Goal: Book appointment/travel/reservation

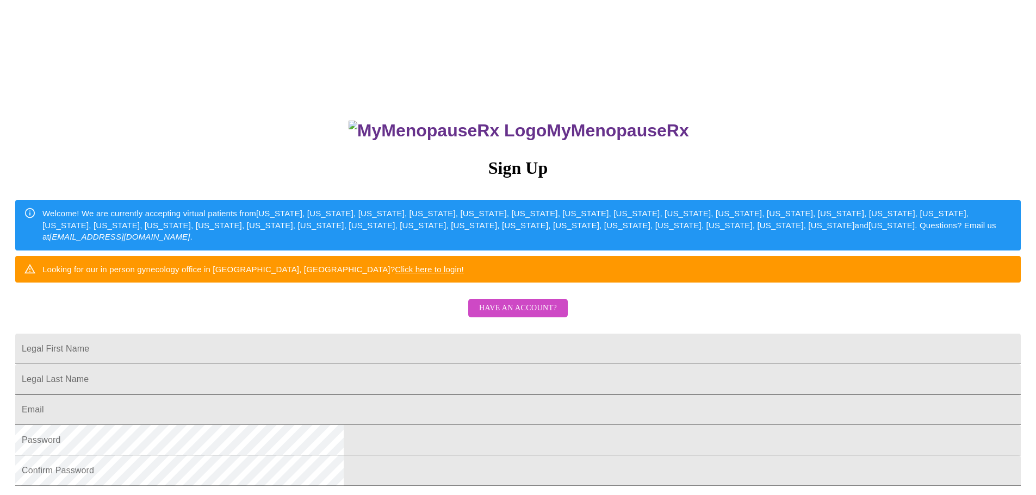
scroll to position [163, 0]
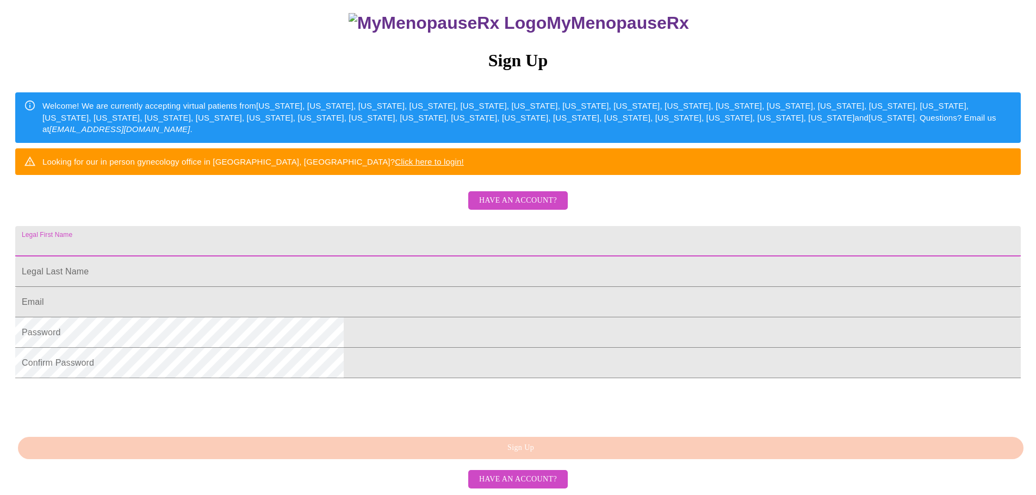
click at [393, 226] on input "Legal First Name" at bounding box center [517, 241] width 1005 height 30
type input "[PERSON_NAME]"
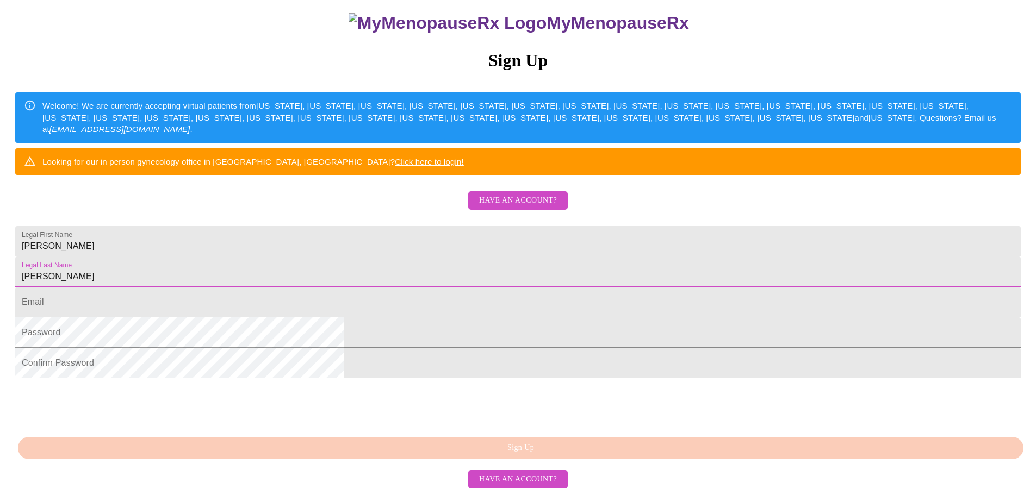
type input "[PERSON_NAME]"
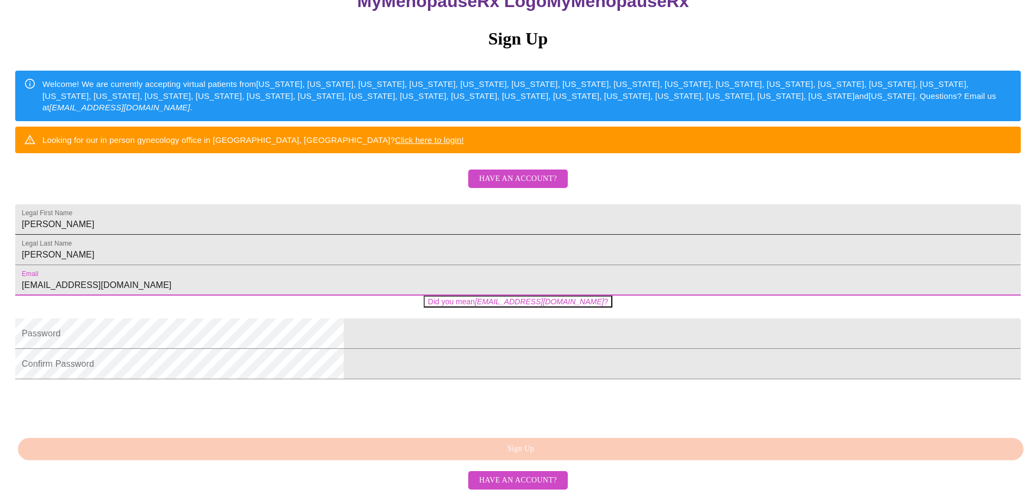
type input "[EMAIL_ADDRESS][DOMAIN_NAME]"
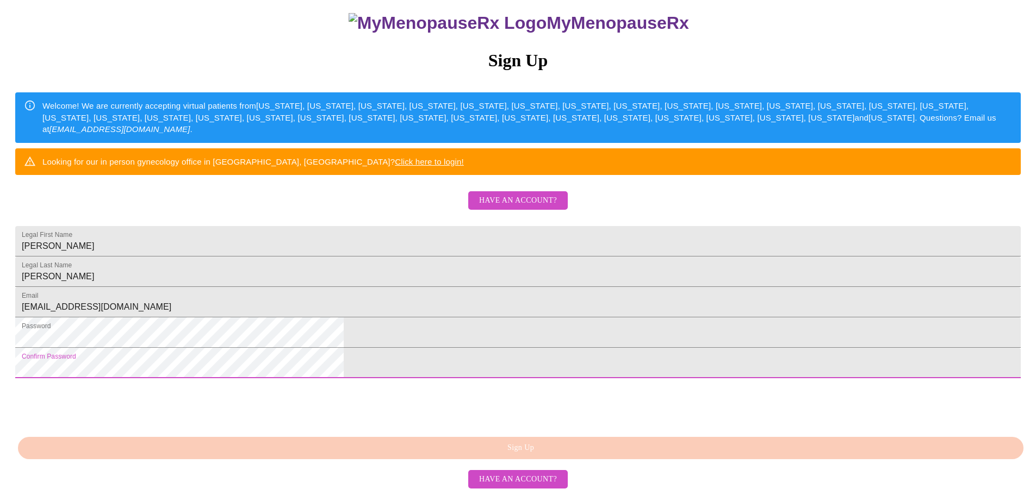
scroll to position [191, 0]
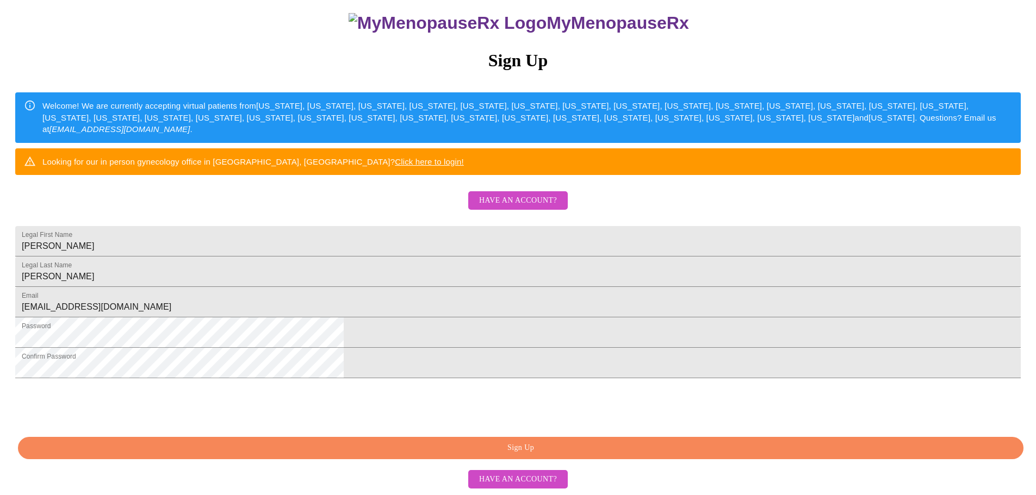
click at [588, 449] on span "Sign Up" at bounding box center [520, 448] width 980 height 14
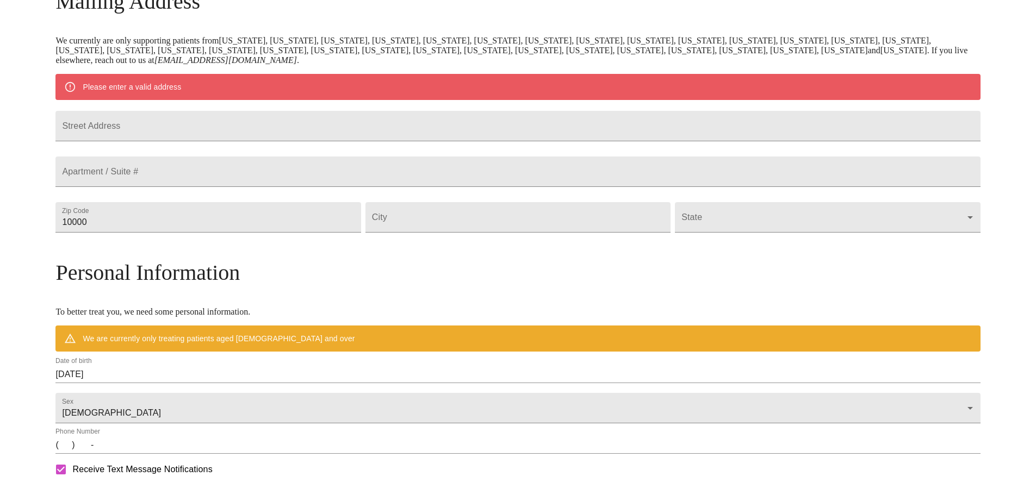
scroll to position [148, 0]
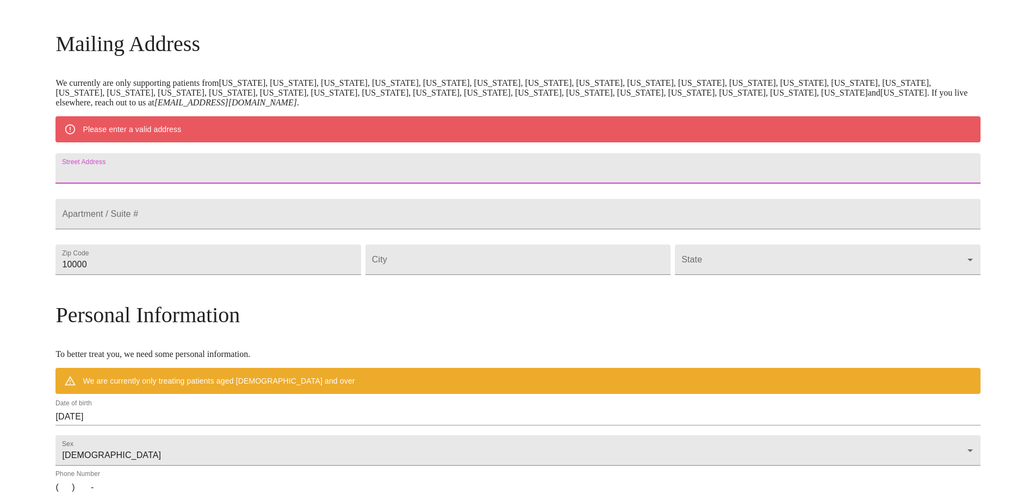
click at [453, 176] on input "Street Address" at bounding box center [517, 168] width 924 height 30
type input "[STREET_ADDRESS]"
type input "Unit 1"
click at [264, 275] on input "10000" at bounding box center [207, 260] width 305 height 30
drag, startPoint x: 232, startPoint y: 296, endPoint x: 128, endPoint y: 285, distance: 104.9
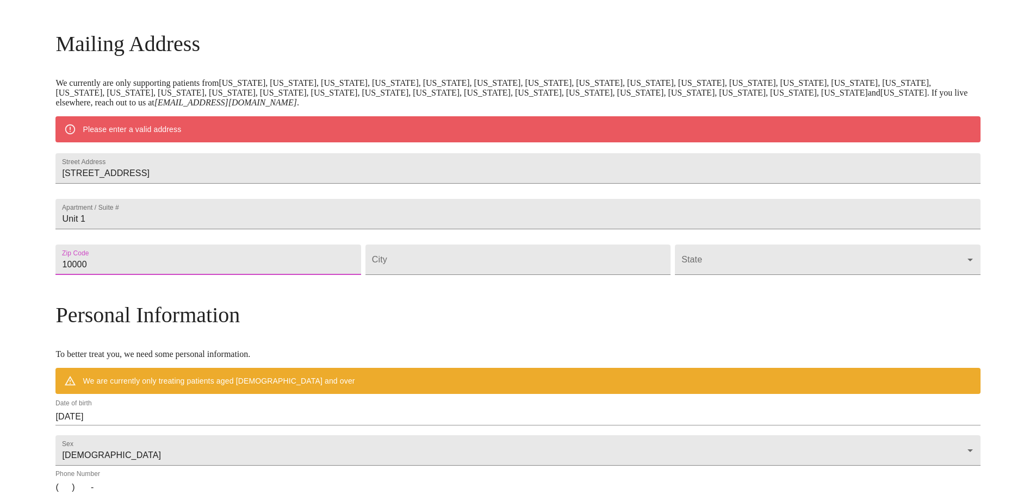
click at [128, 285] on div "MyMenopauseRx Welcome to MyMenopauseRx Since it's your first time here, you'll …" at bounding box center [517, 280] width 924 height 848
type input "85321"
type input "Ajo"
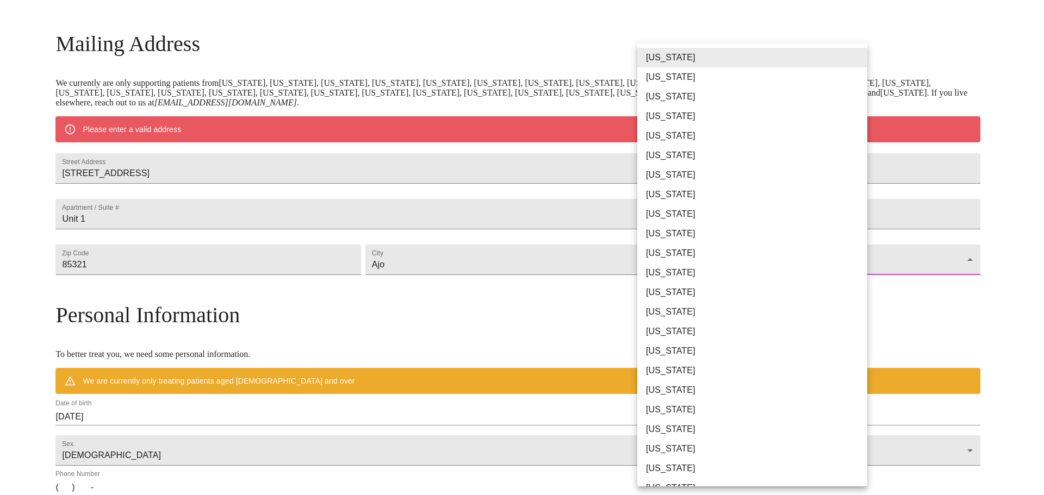
click at [735, 290] on body "MyMenopauseRx Welcome to MyMenopauseRx Since it's your first time here, you'll …" at bounding box center [521, 280] width 1035 height 848
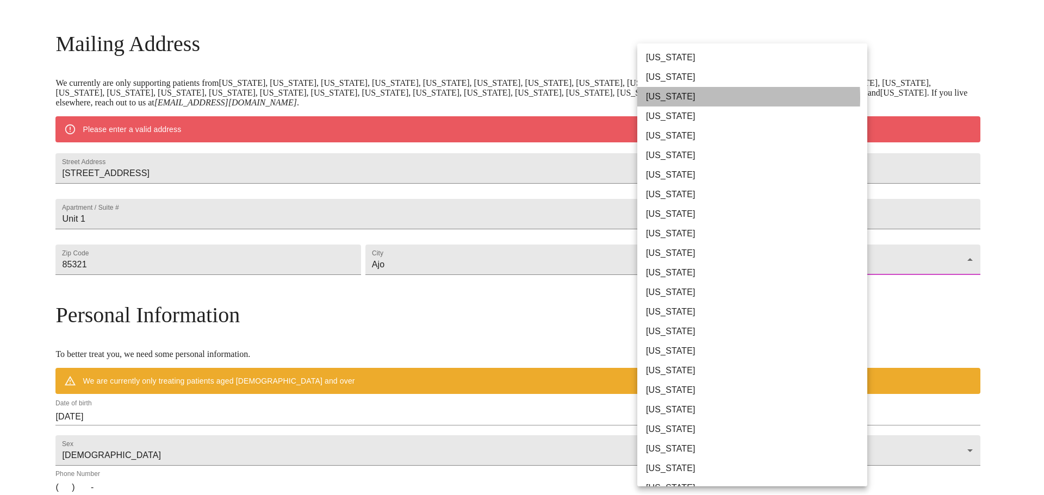
click at [684, 97] on li "[US_STATE]" at bounding box center [756, 97] width 238 height 20
type input "[US_STATE]"
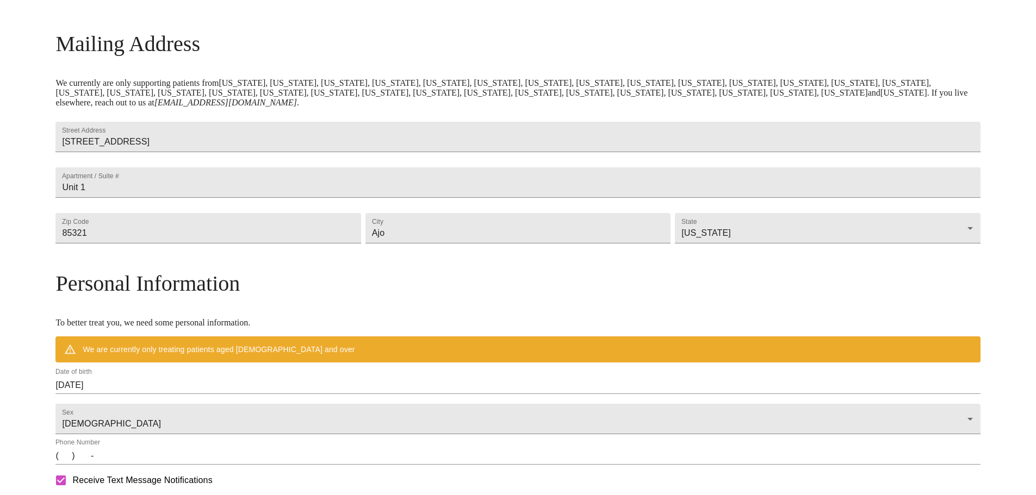
click at [958, 131] on div "MyMenopauseRx Welcome to MyMenopauseRx Since it's your first time here, you'll …" at bounding box center [517, 264] width 924 height 816
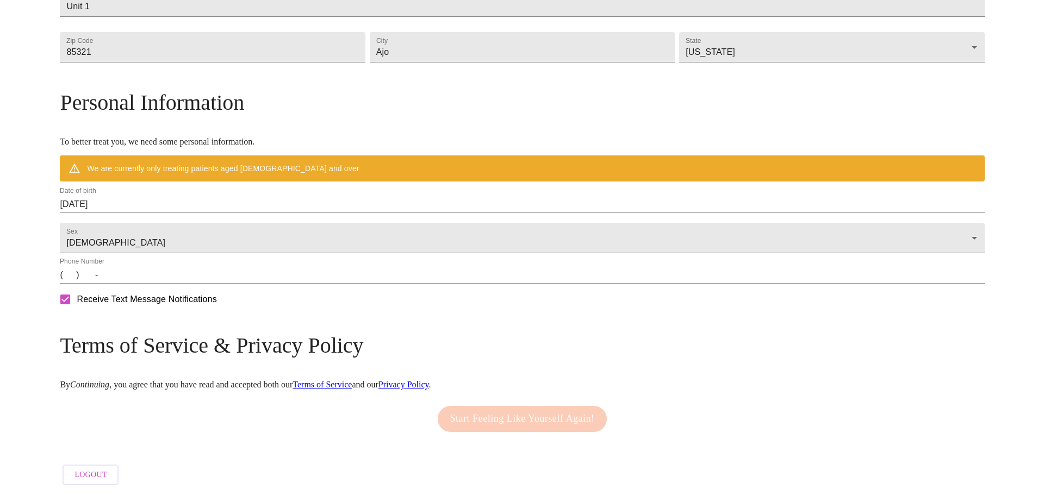
scroll to position [360, 0]
click at [267, 198] on input "[DATE]" at bounding box center [517, 204] width 924 height 17
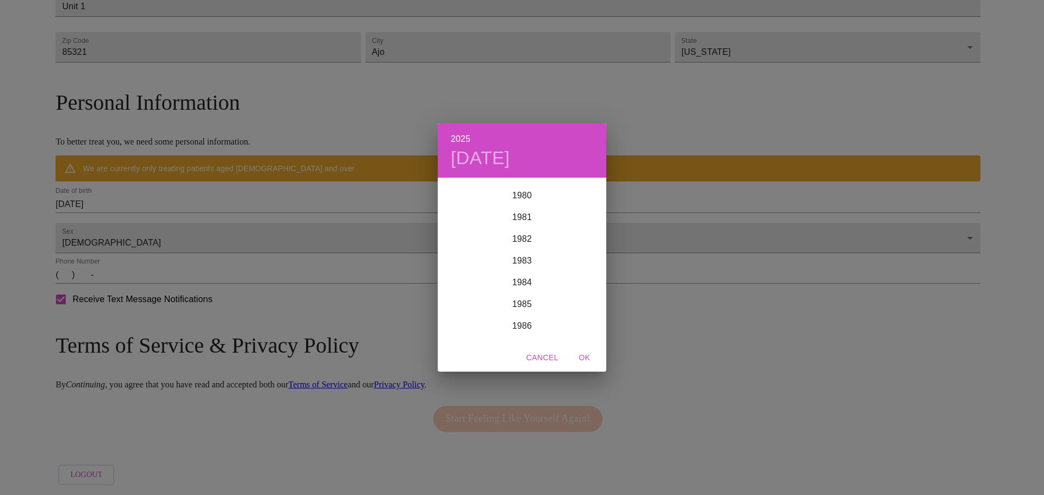
scroll to position [1751, 0]
click at [527, 306] on div "1985" at bounding box center [522, 309] width 169 height 22
click at [581, 240] on div "Jun" at bounding box center [578, 240] width 56 height 41
click at [564, 256] on p "7" at bounding box center [565, 255] width 4 height 11
click at [590, 359] on span "OK" at bounding box center [584, 358] width 26 height 14
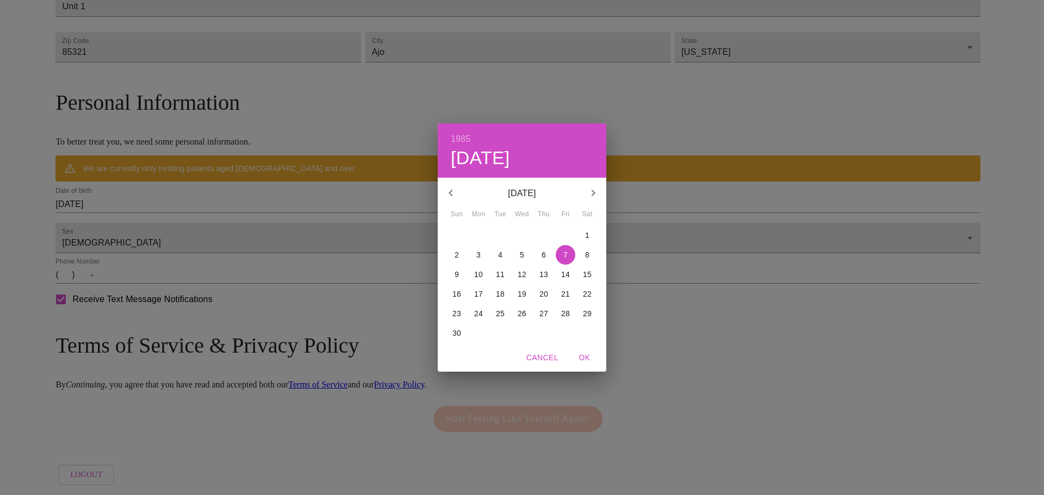
type input "[DATE]"
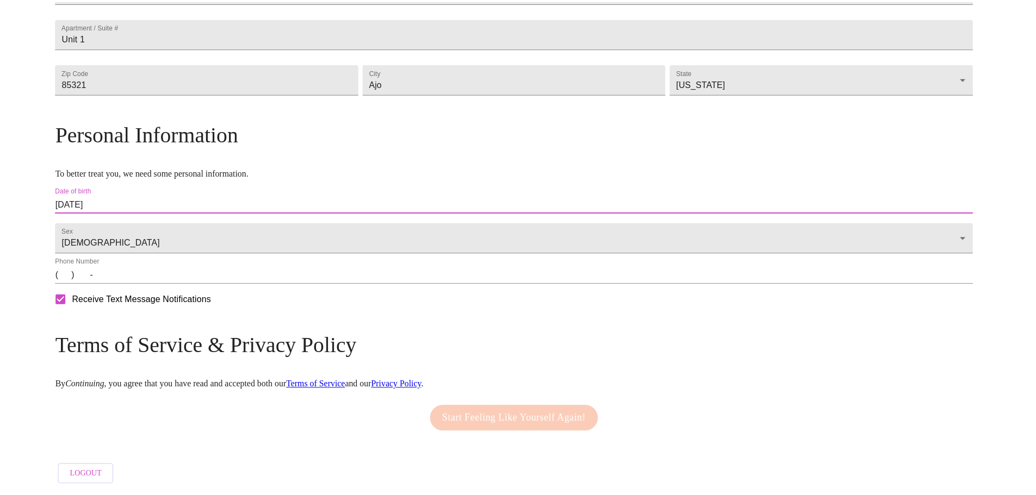
scroll to position [329, 0]
click at [202, 277] on input "(   )    -" at bounding box center [517, 274] width 924 height 17
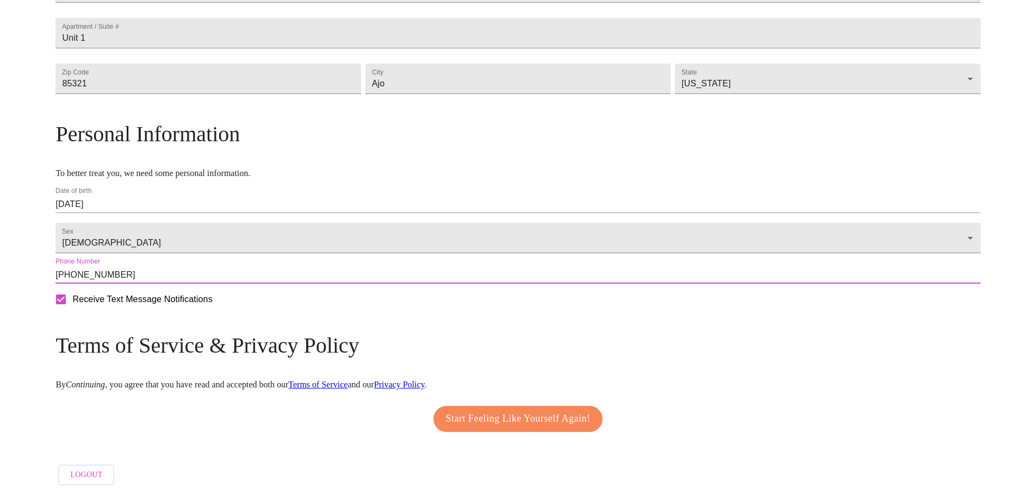
type input "[PHONE_NUMBER]"
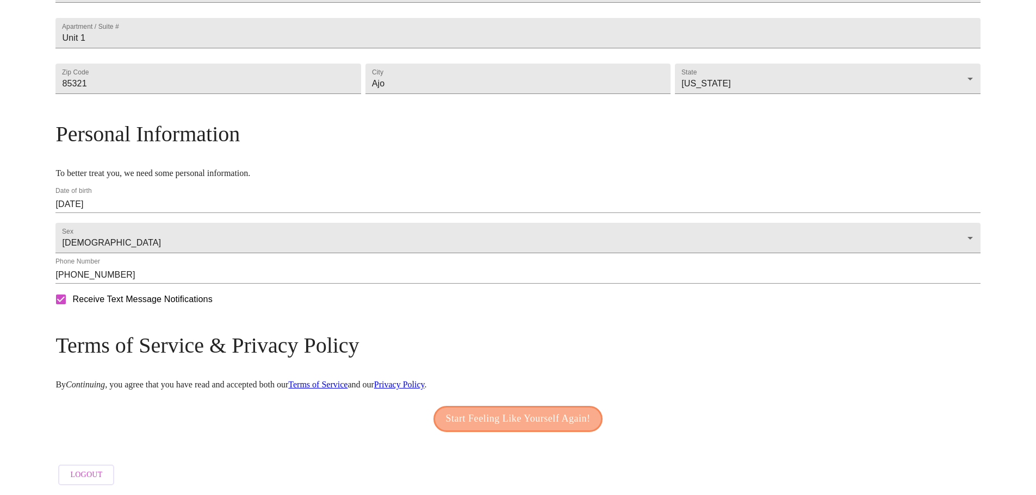
click at [471, 421] on span "Start Feeling Like Yourself Again!" at bounding box center [518, 418] width 145 height 17
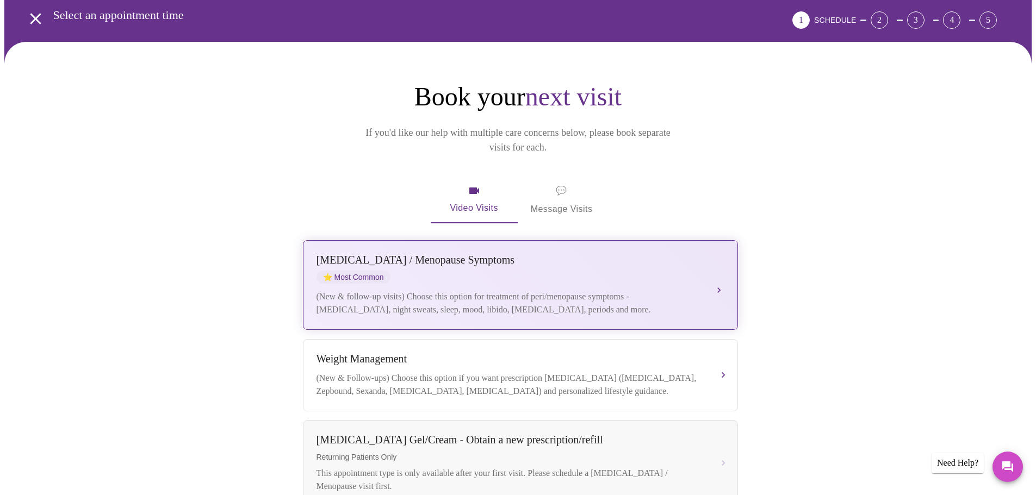
scroll to position [109, 0]
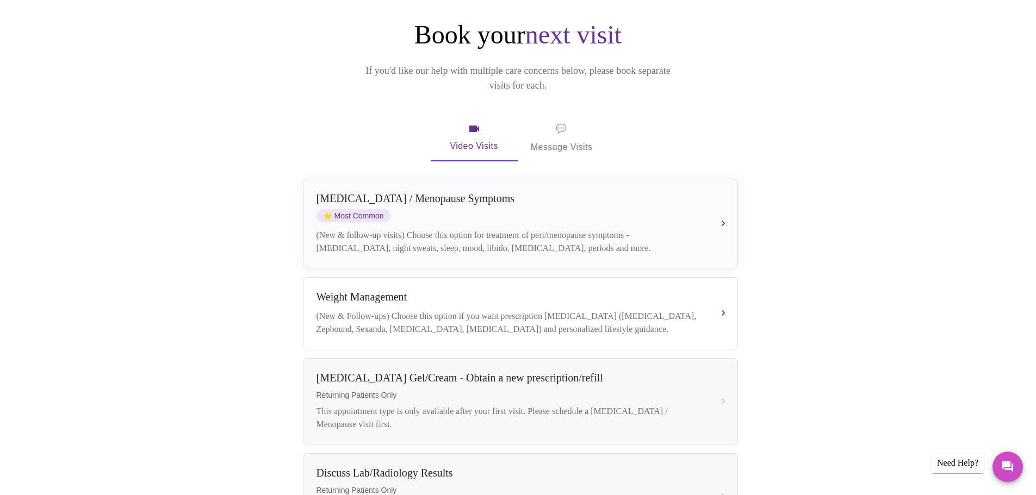
click at [551, 121] on span "💬 Message Visits" at bounding box center [562, 138] width 62 height 34
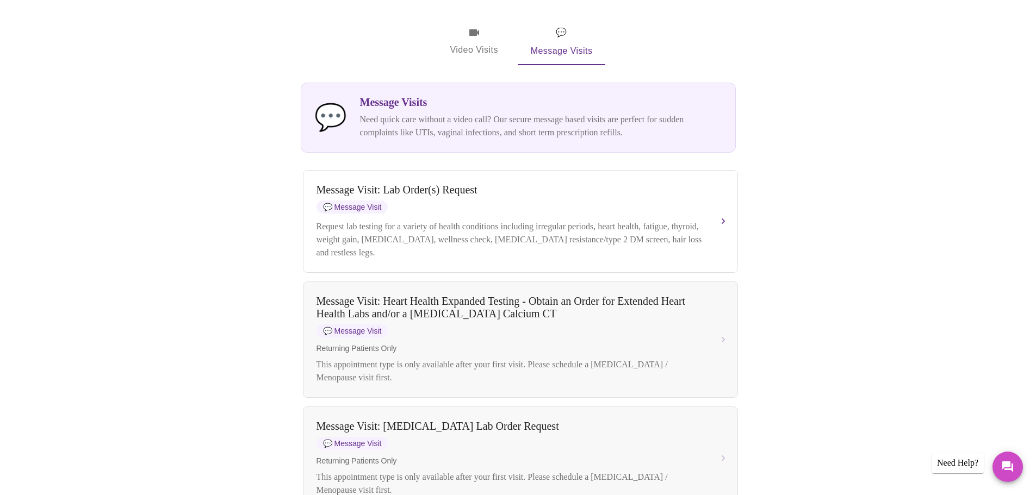
scroll to position [214, 0]
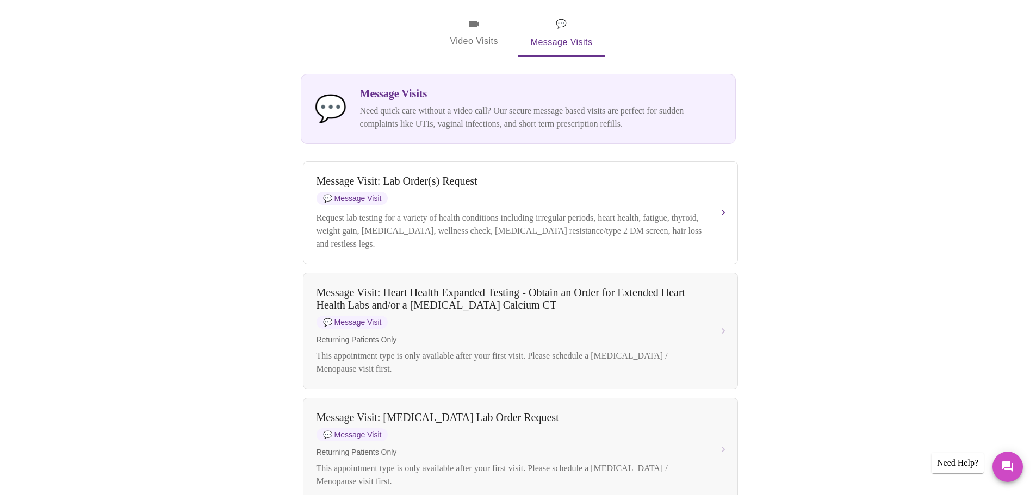
click at [486, 20] on span "Video Visits" at bounding box center [474, 33] width 61 height 32
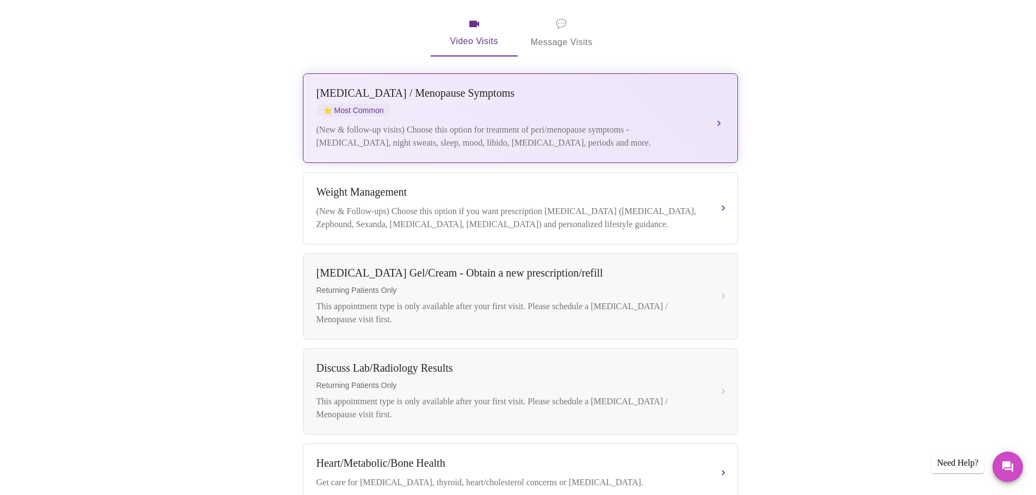
click at [515, 102] on div "[MEDICAL_DATA] / Menopause Symptoms ⭐ Most Common (New & follow-up visits) Choo…" at bounding box center [520, 118] width 408 height 63
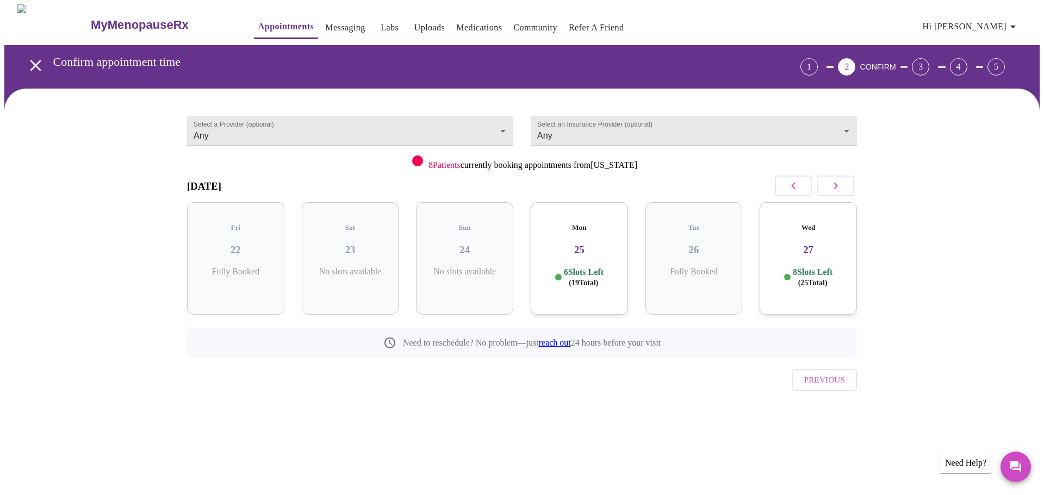
click at [595, 246] on h3 "25" at bounding box center [579, 250] width 80 height 12
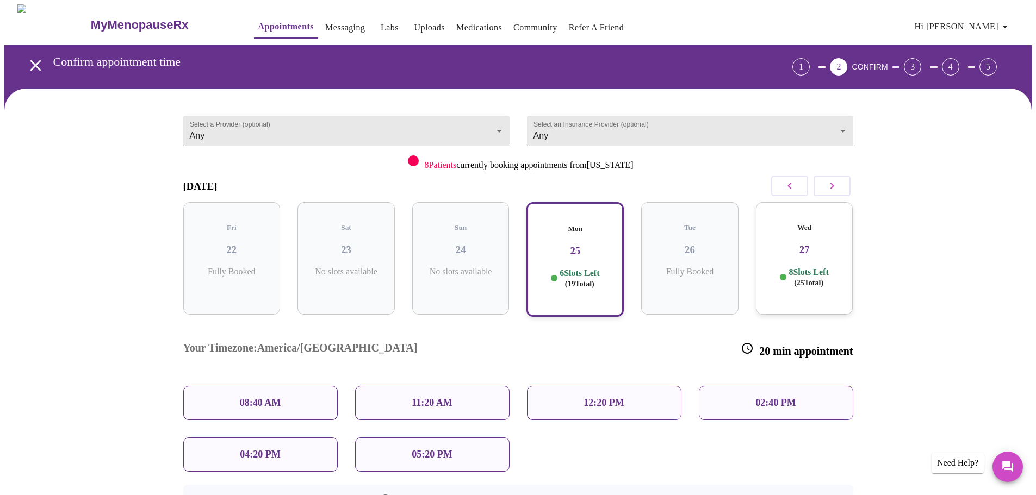
click at [457, 438] on div "05:20 PM" at bounding box center [432, 455] width 154 height 34
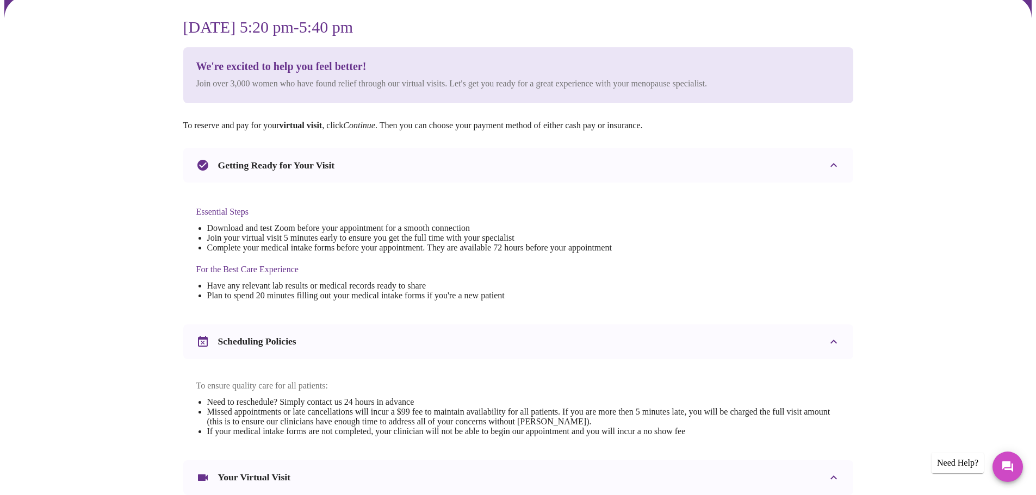
scroll to position [109, 0]
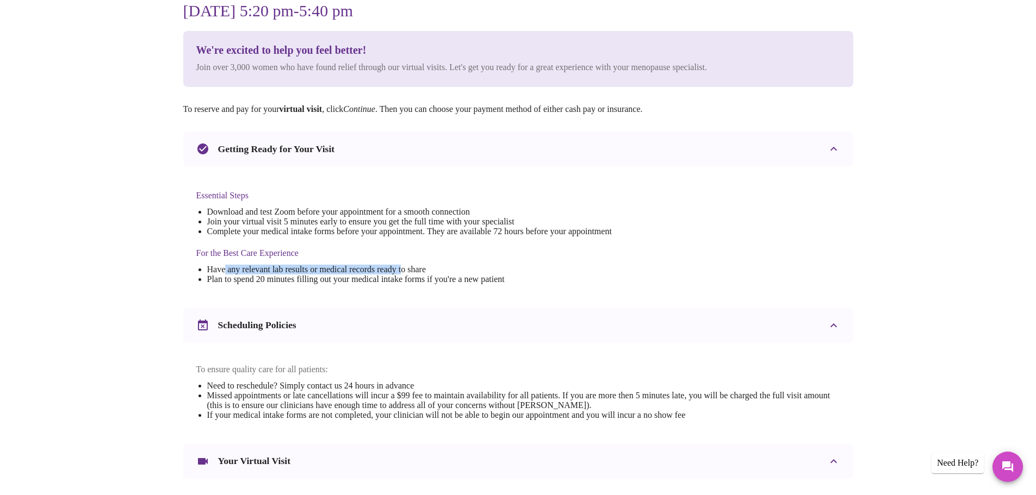
drag, startPoint x: 227, startPoint y: 273, endPoint x: 418, endPoint y: 270, distance: 191.4
click at [418, 270] on li "Have any relevant lab results or medical records ready to share" at bounding box center [409, 270] width 404 height 10
drag, startPoint x: 232, startPoint y: 283, endPoint x: 561, endPoint y: 295, distance: 329.6
click at [561, 295] on div "Essential Steps Download and test Zoom before your appointment for a smooth con…" at bounding box center [403, 237] width 415 height 116
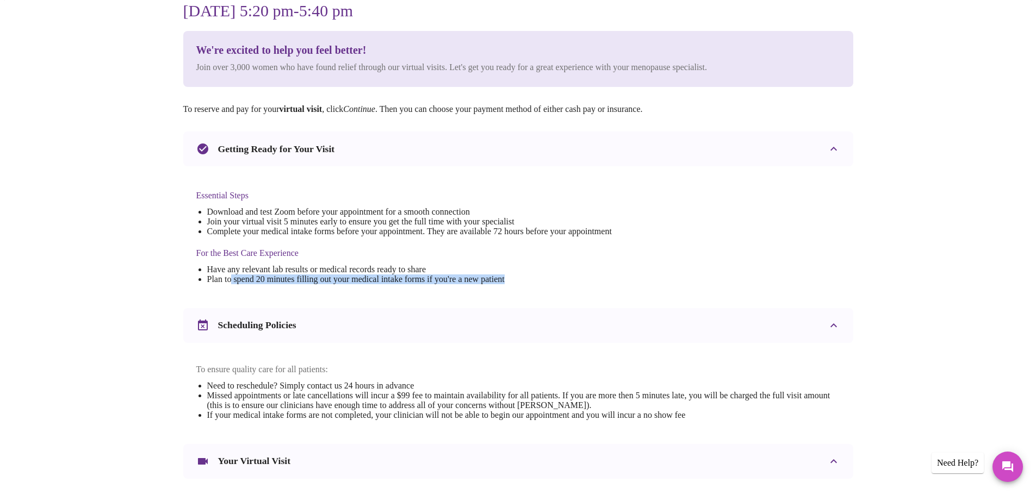
click at [561, 295] on div "Essential Steps Download and test Zoom before your appointment for a smooth con…" at bounding box center [403, 237] width 415 height 116
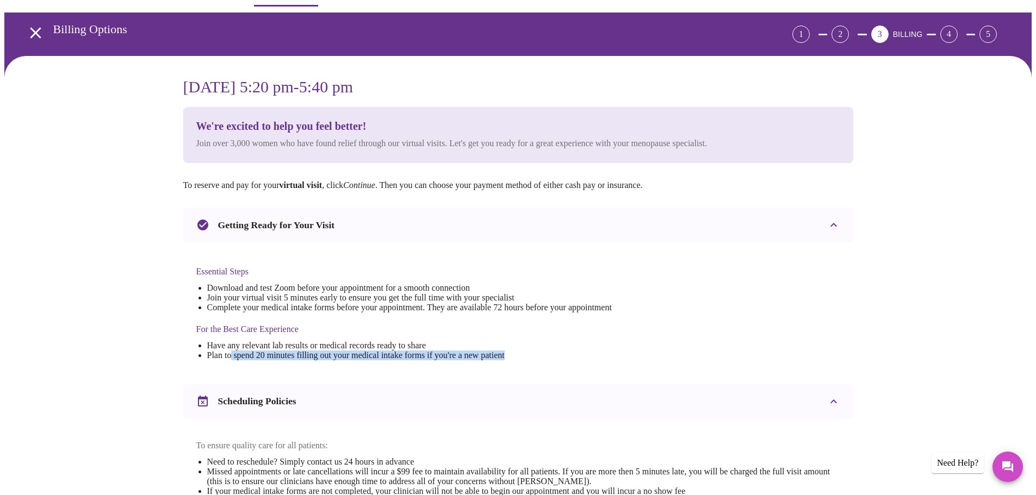
scroll to position [0, 0]
